Goal: Task Accomplishment & Management: Use online tool/utility

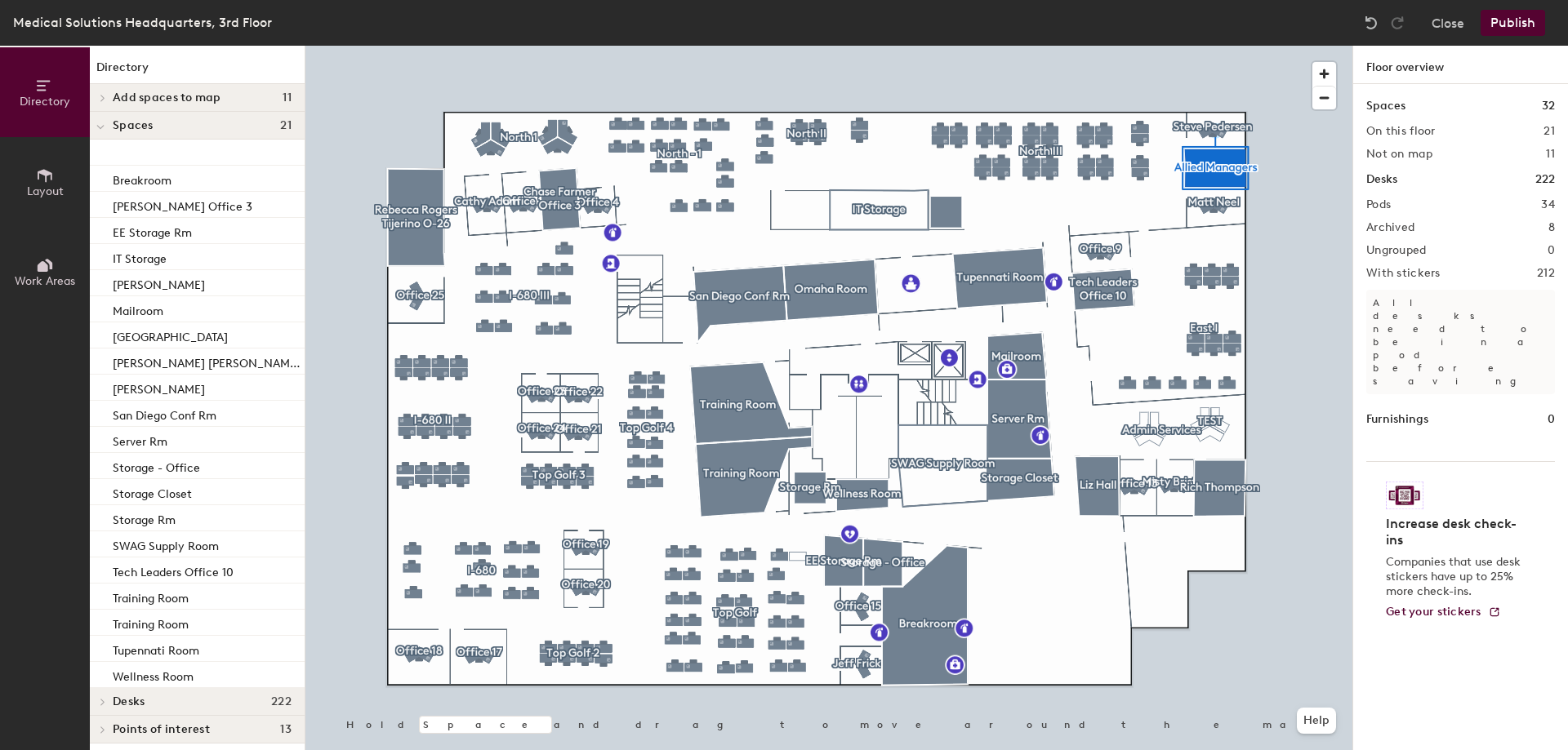
click at [1219, 46] on div at bounding box center [829, 46] width 1047 height 0
click at [52, 188] on span "Layout" at bounding box center [45, 192] width 37 height 14
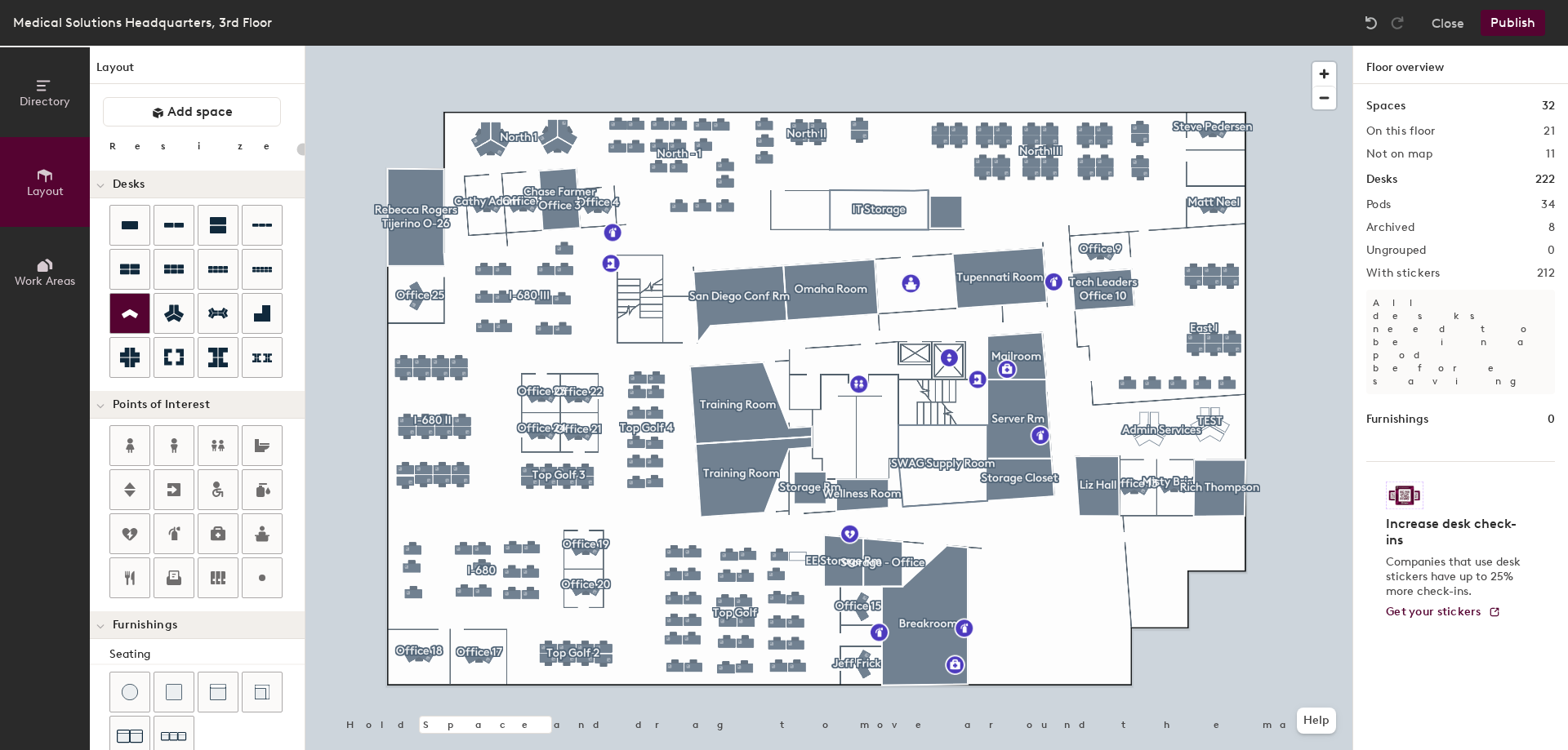
click at [135, 317] on icon at bounding box center [130, 313] width 20 height 19
type input "100"
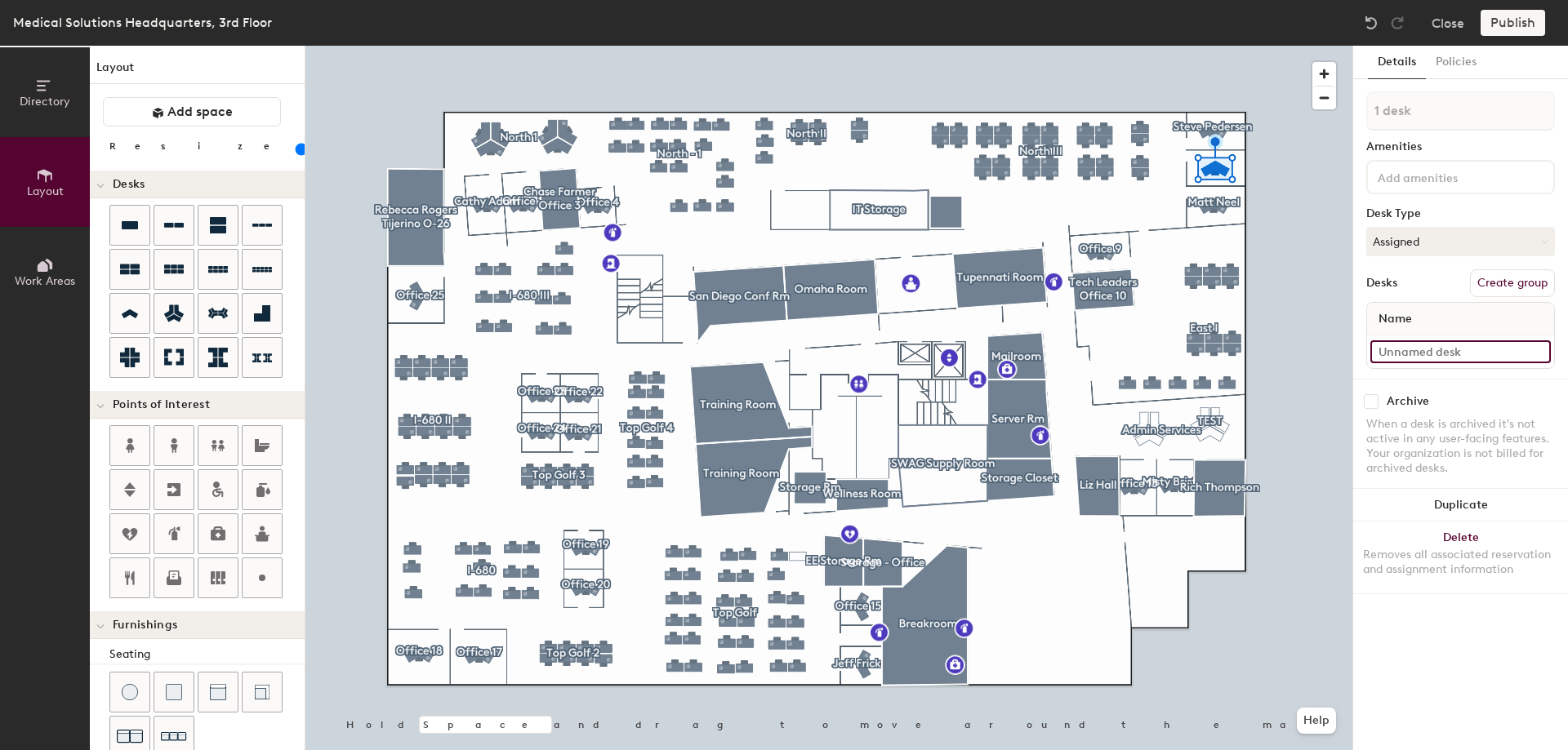
click at [1389, 353] on input at bounding box center [1460, 352] width 180 height 23
type input "[PERSON_NAME]"
click at [1522, 277] on button "Create group" at bounding box center [1512, 283] width 85 height 28
click at [1298, 107] on div "Directory Layout Work Areas Layout Add space Resize Desks Points of Interest Fu…" at bounding box center [784, 397] width 1568 height 704
type input "Office 7"
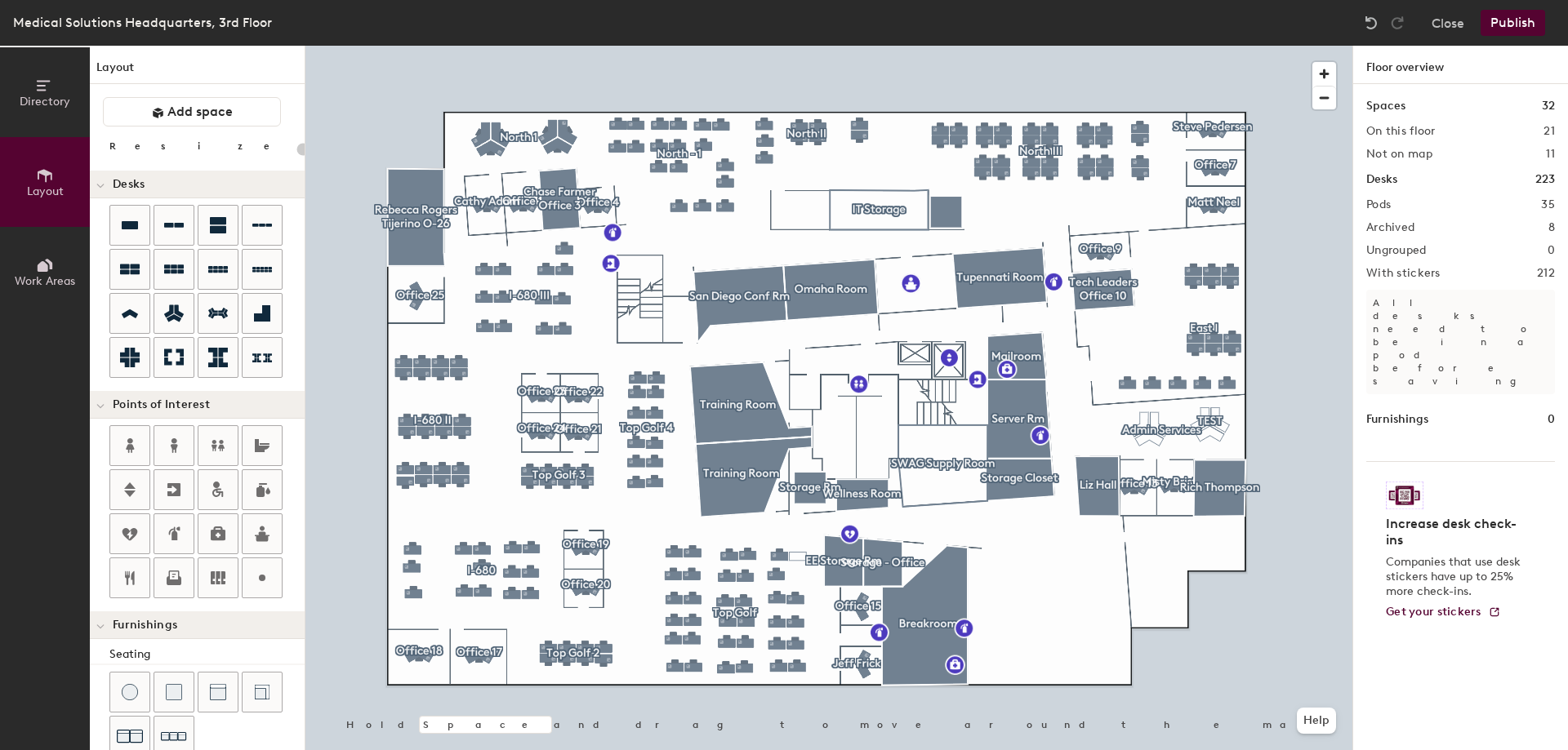
type input "100"
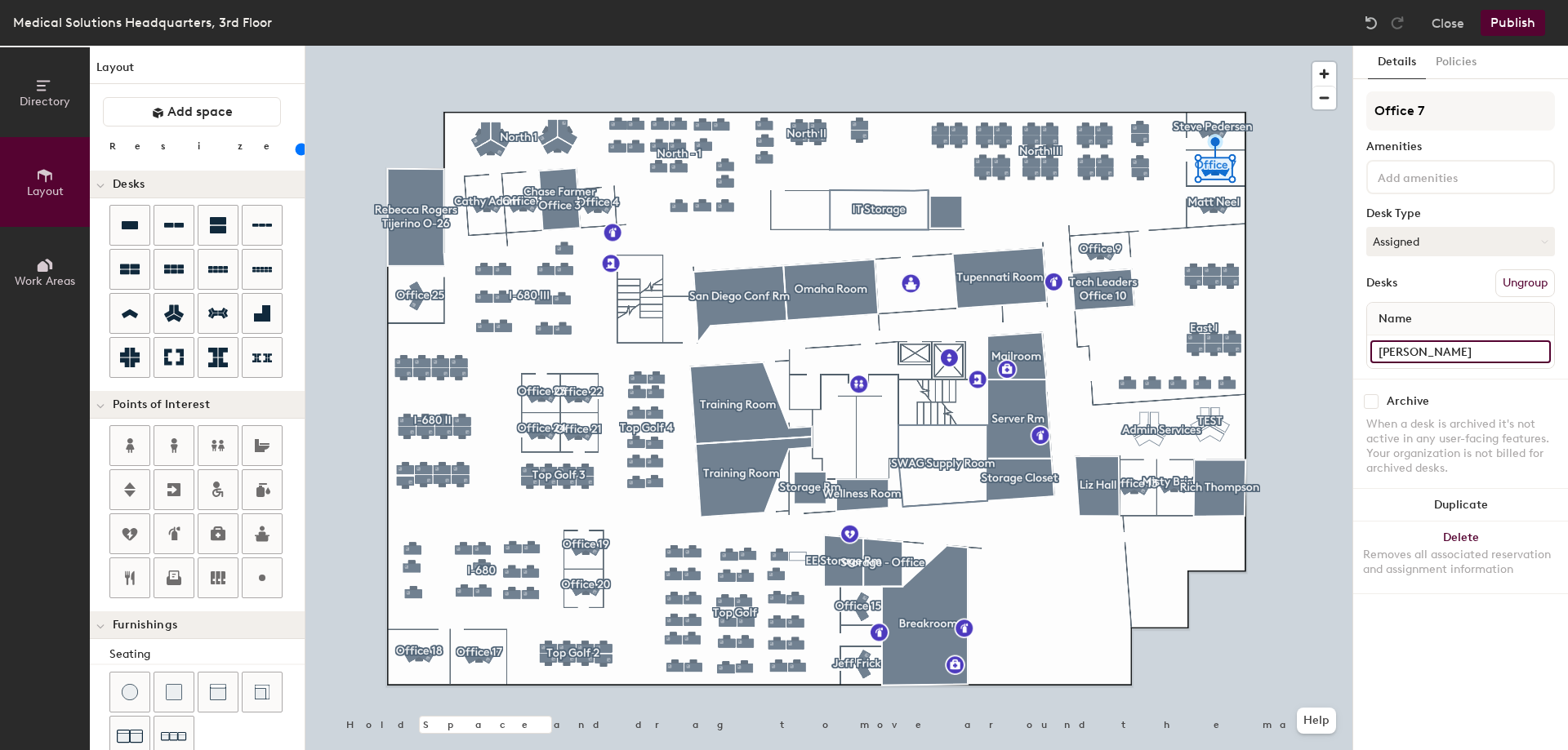
click at [1476, 346] on input "[PERSON_NAME]" at bounding box center [1460, 352] width 180 height 23
type input "Office 7"
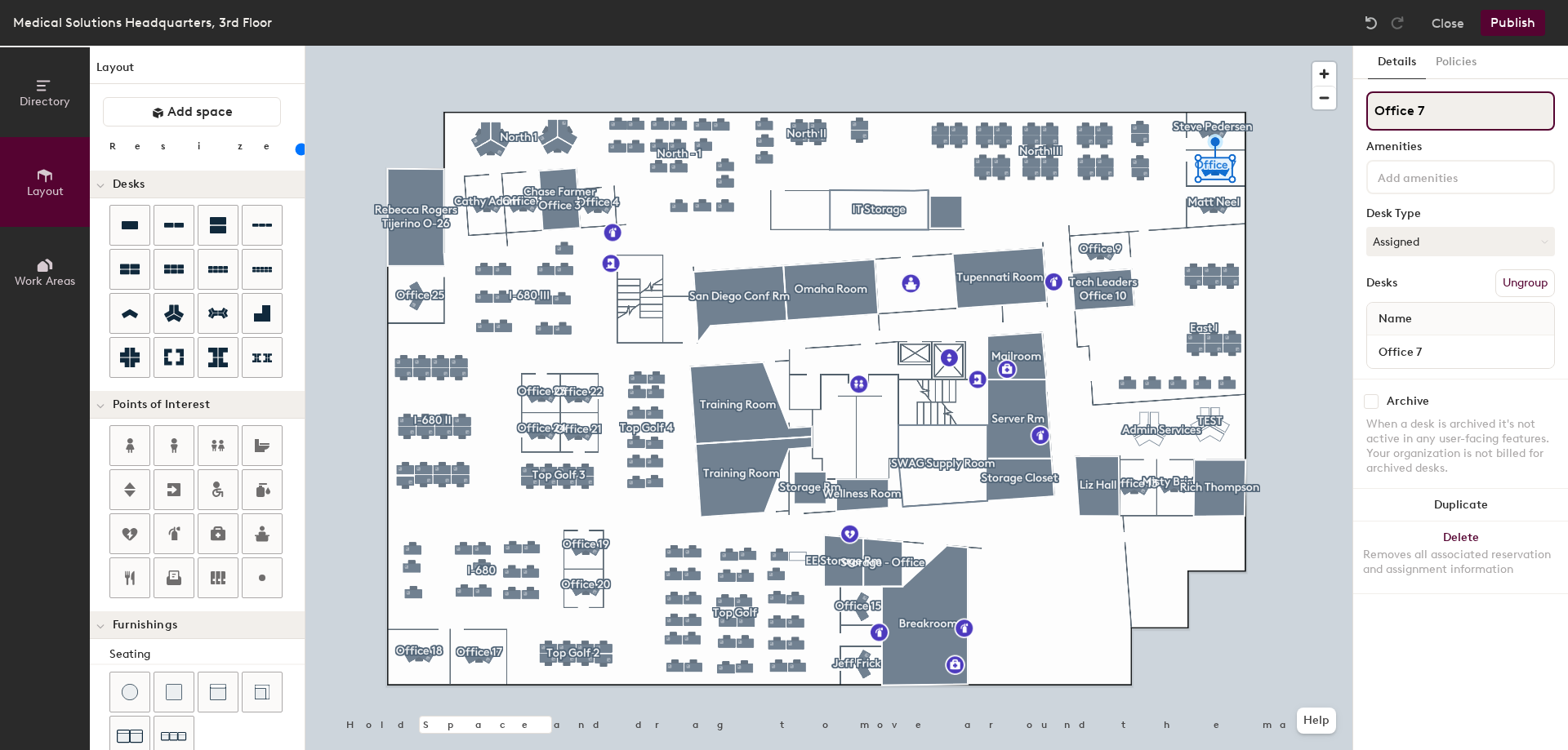
click at [1477, 119] on input "Office 7" at bounding box center [1460, 111] width 189 height 39
type input "[PERSON_NAME]"
click at [1446, 157] on div "[PERSON_NAME] Amenities Desk Type Assigned Desks Ungroup Name Office 7" at bounding box center [1460, 235] width 189 height 288
click at [1435, 175] on input at bounding box center [1447, 176] width 147 height 20
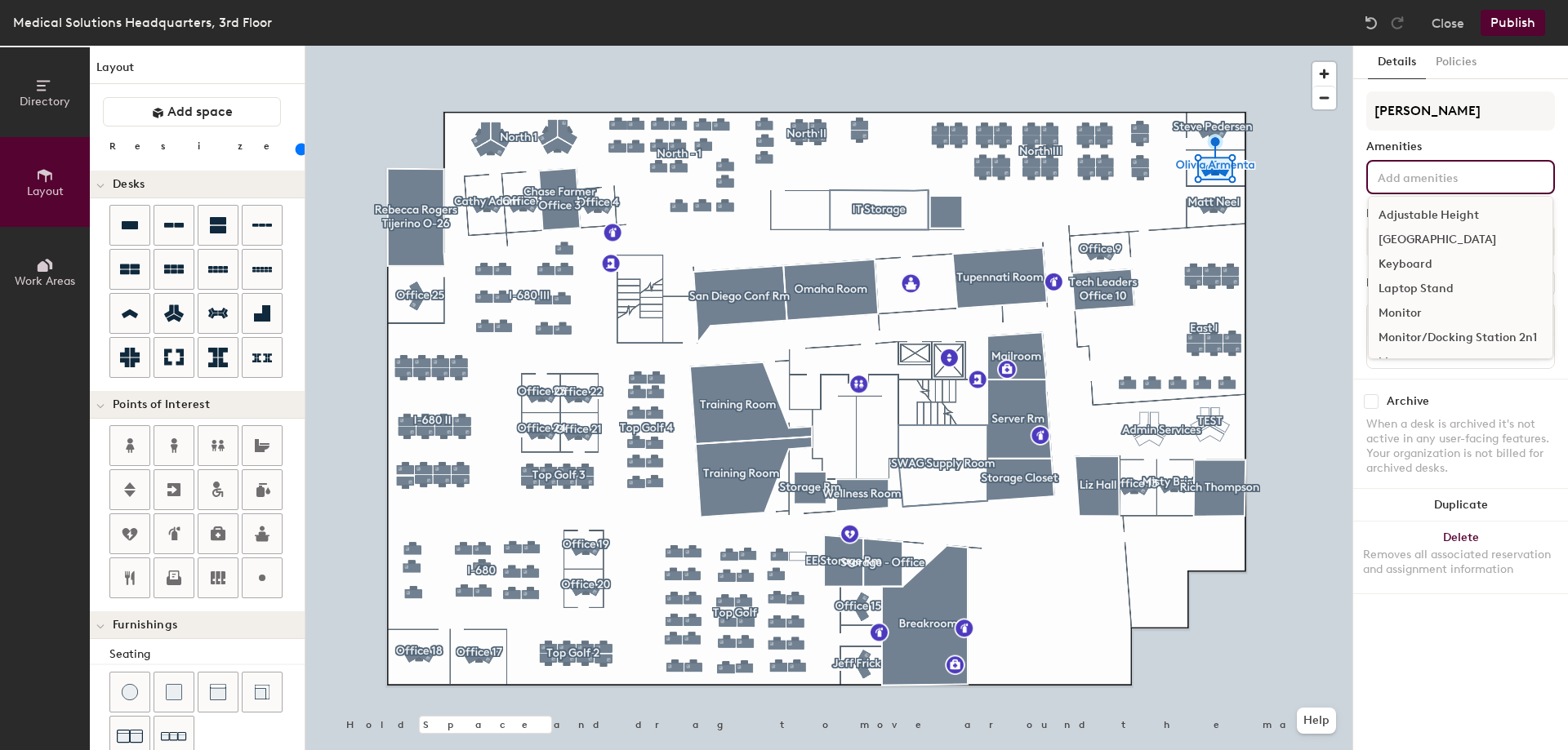
click at [1425, 237] on div "[GEOGRAPHIC_DATA]" at bounding box center [1461, 239] width 184 height 24
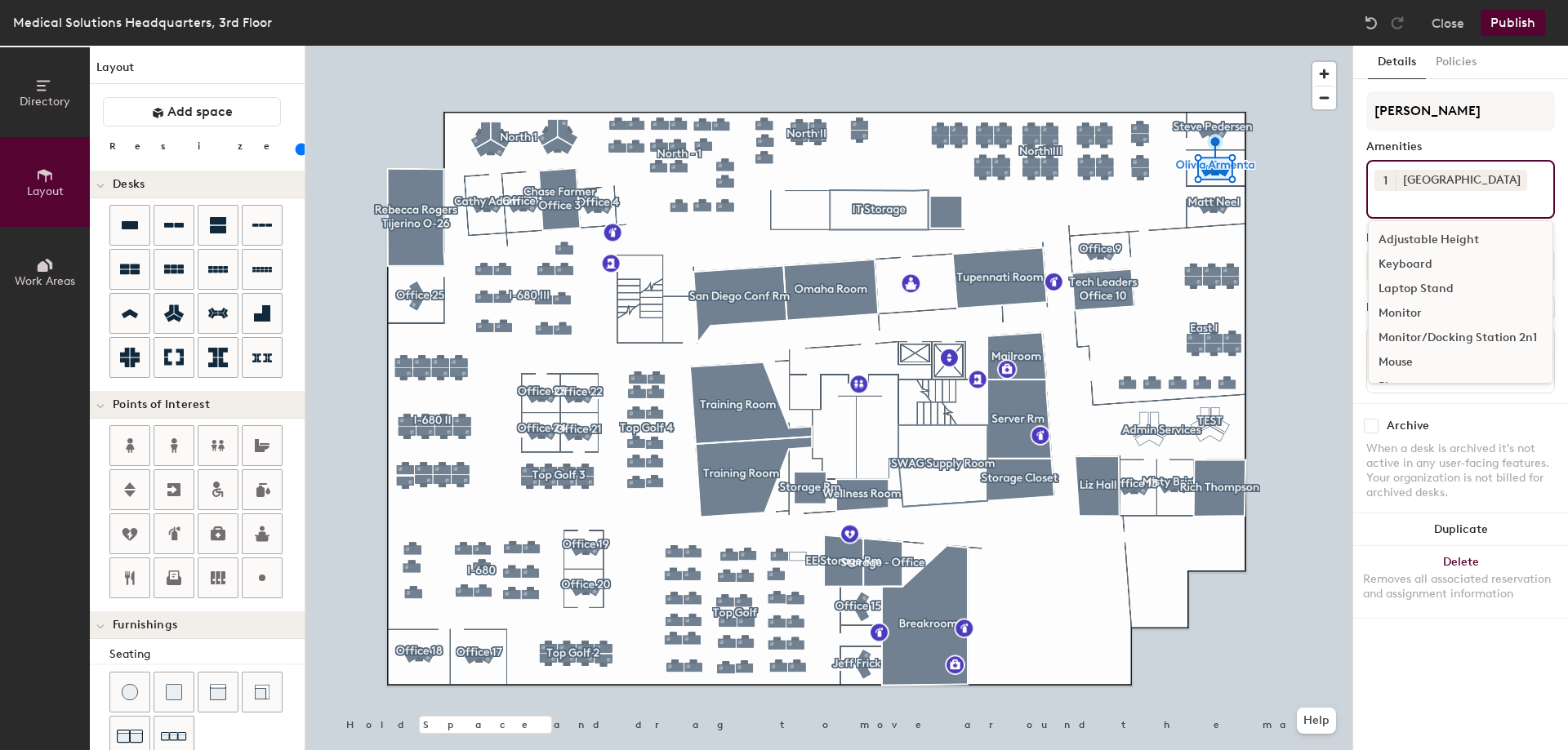
click at [1408, 265] on div "Keyboard" at bounding box center [1461, 263] width 184 height 24
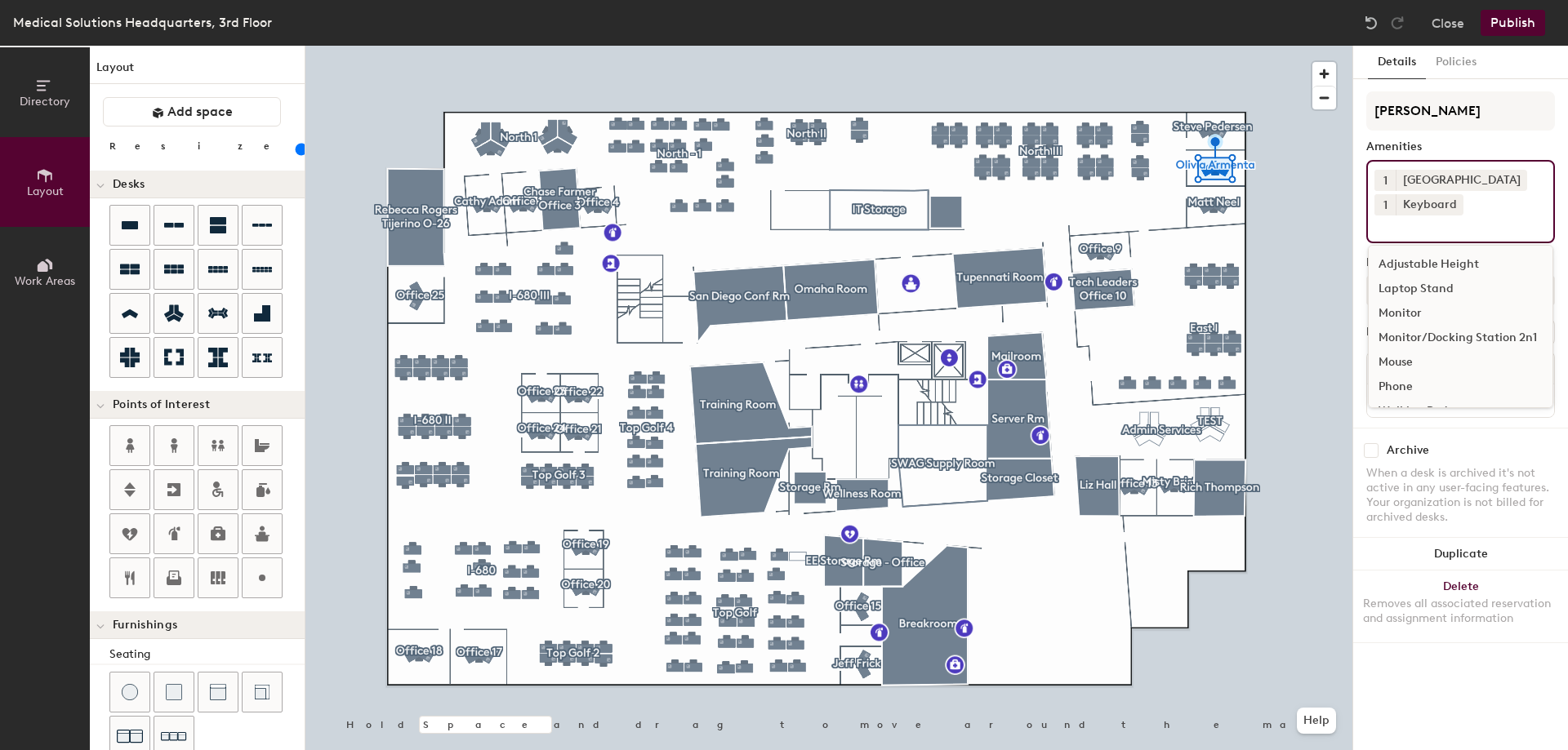
click at [1404, 310] on div "Monitor" at bounding box center [1461, 312] width 184 height 24
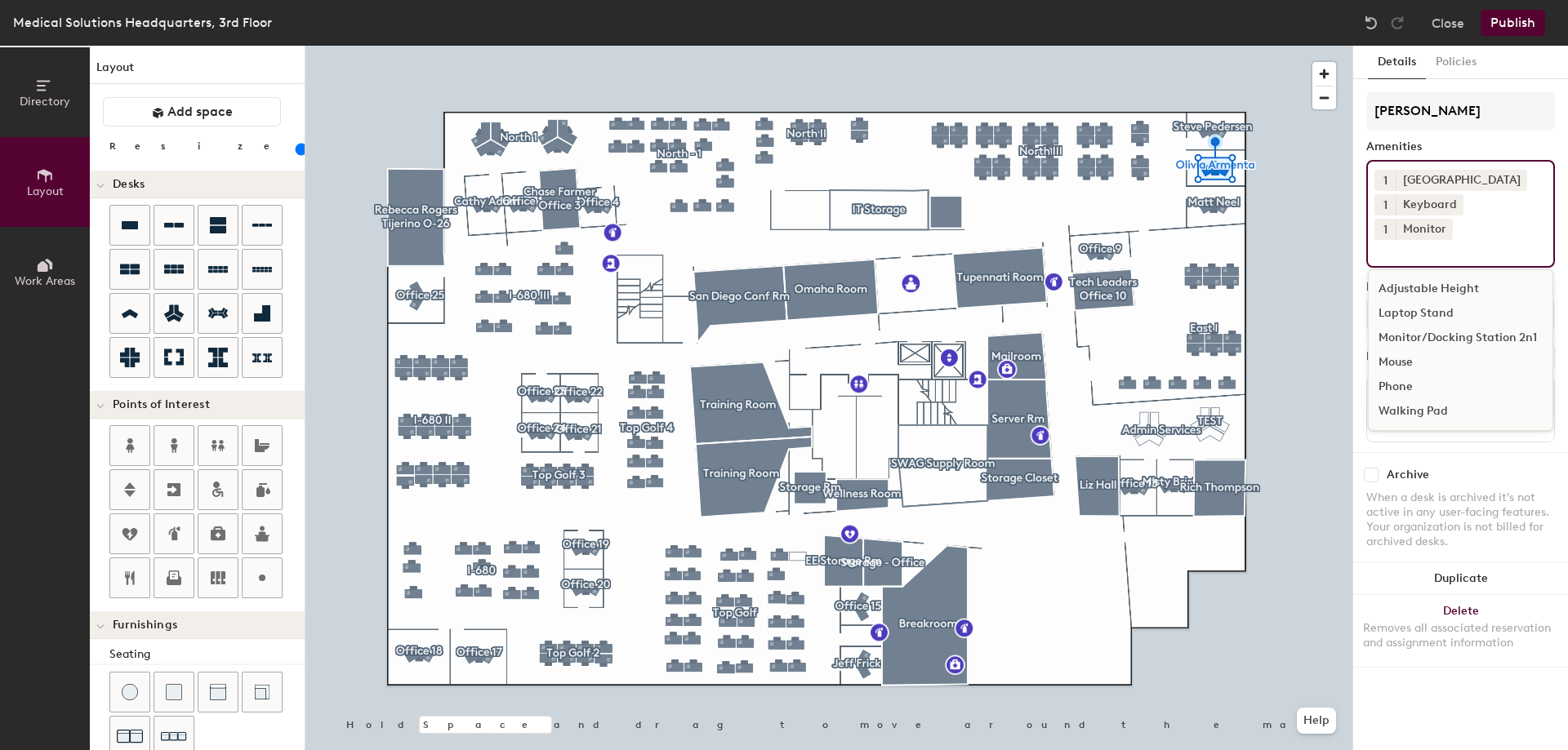
click at [1396, 219] on button "1" at bounding box center [1385, 229] width 21 height 21
click at [1396, 240] on div "2" at bounding box center [1385, 251] width 21 height 21
click at [1413, 350] on div "Mouse" at bounding box center [1461, 362] width 184 height 24
click at [1494, 446] on div "[PERSON_NAME] Amenities 1 Docking Station 1 Keyboard 2 Monitor 1 Mouse Adjustab…" at bounding box center [1460, 271] width 189 height 361
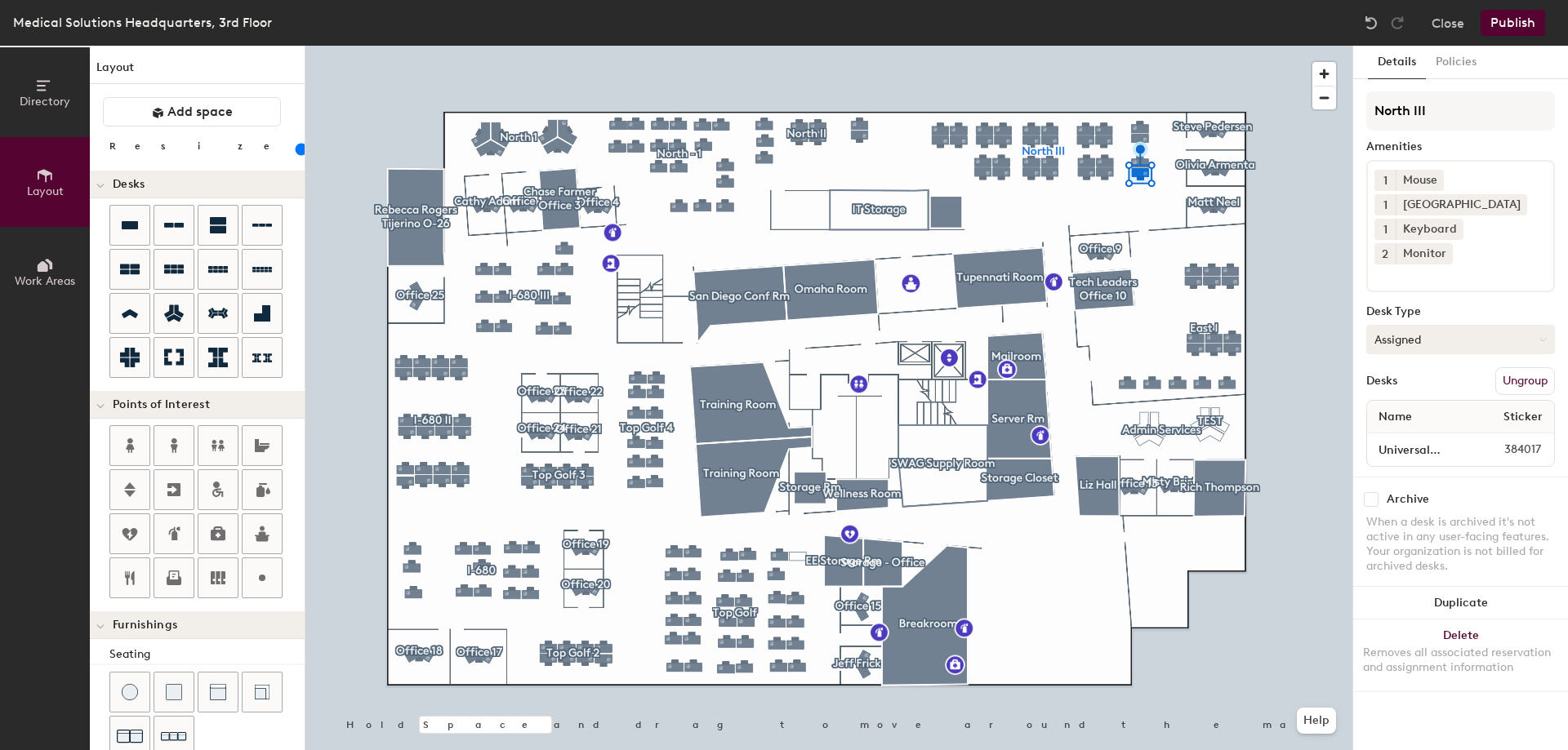
click at [1428, 325] on button "Assigned" at bounding box center [1460, 339] width 189 height 29
click at [1406, 427] on div "Hoteled" at bounding box center [1448, 438] width 164 height 24
click at [1502, 18] on button "Publish" at bounding box center [1513, 22] width 64 height 26
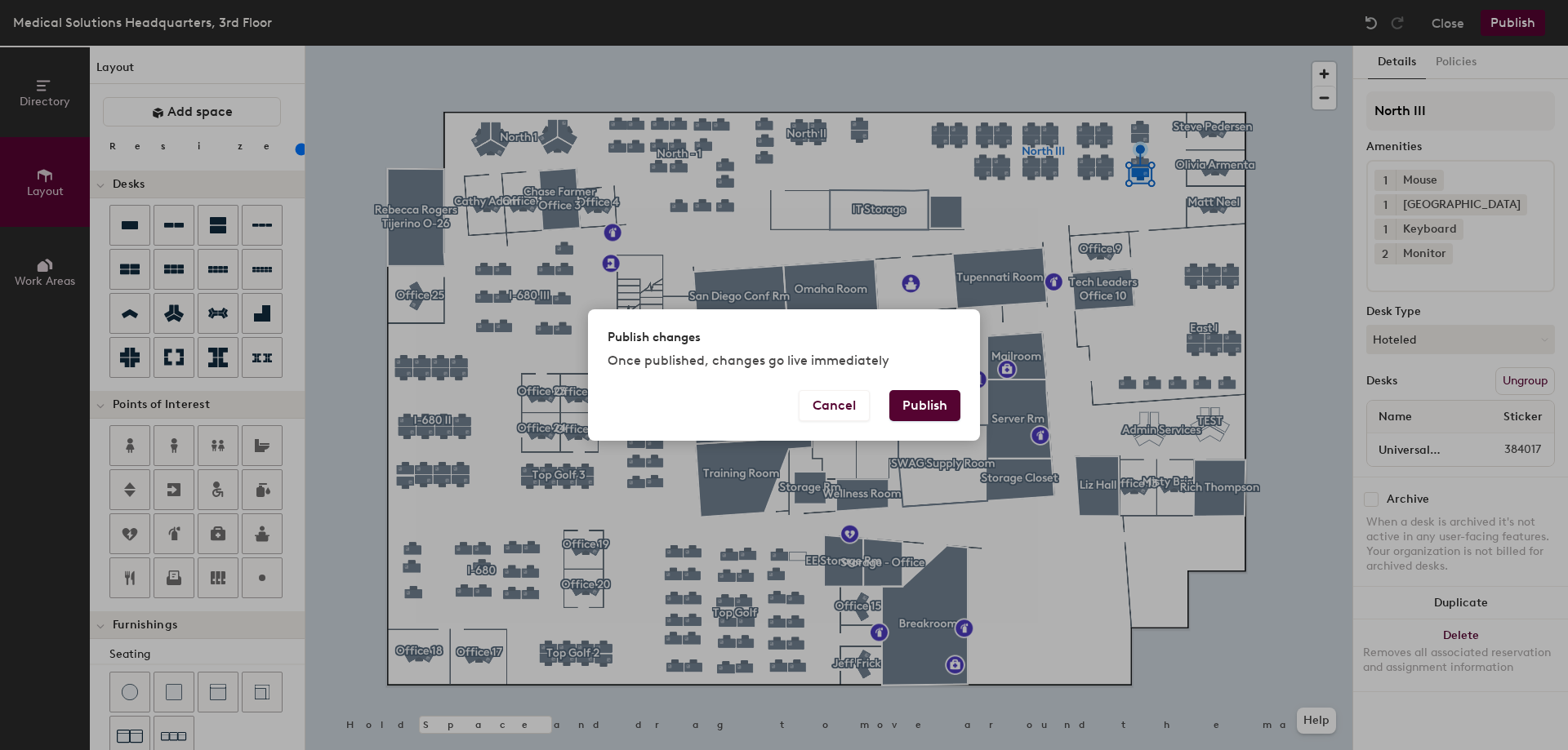
click at [933, 412] on button "Publish" at bounding box center [925, 405] width 71 height 31
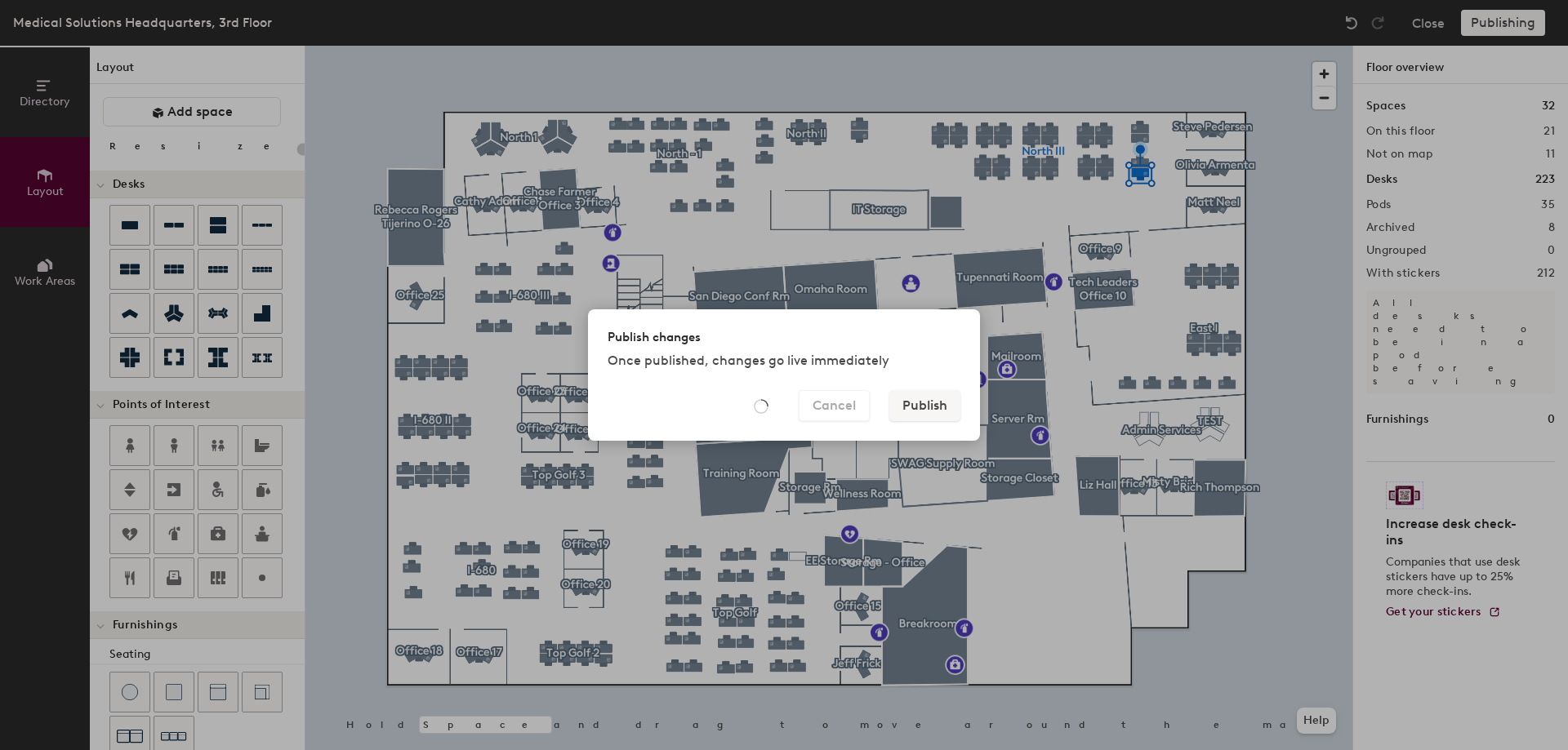
type input "20"
